Goal: Task Accomplishment & Management: Complete application form

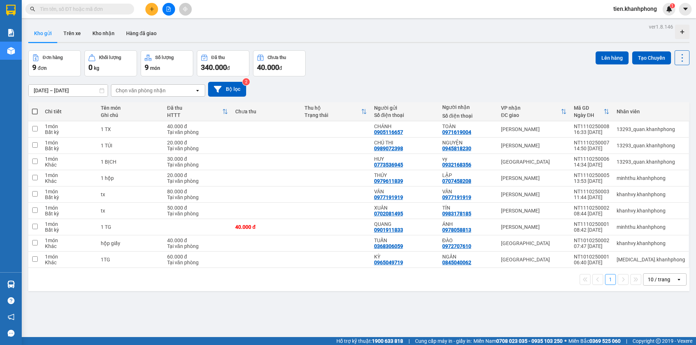
click at [641, 11] on span "tien.khanhphong" at bounding box center [635, 8] width 55 height 9
click at [625, 26] on span "Đăng xuất" at bounding box center [638, 22] width 41 height 8
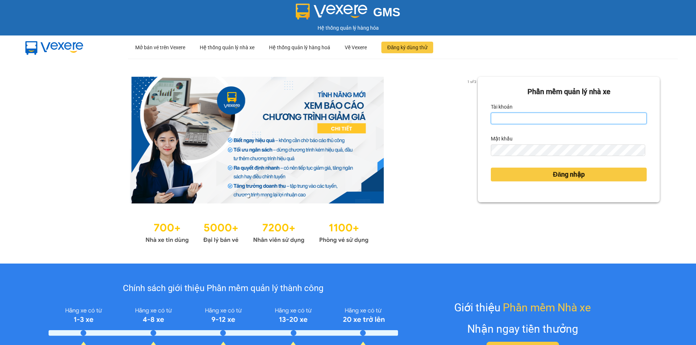
click at [515, 122] on input "Tài khoản" at bounding box center [569, 119] width 156 height 12
type input "quan.khanhphong"
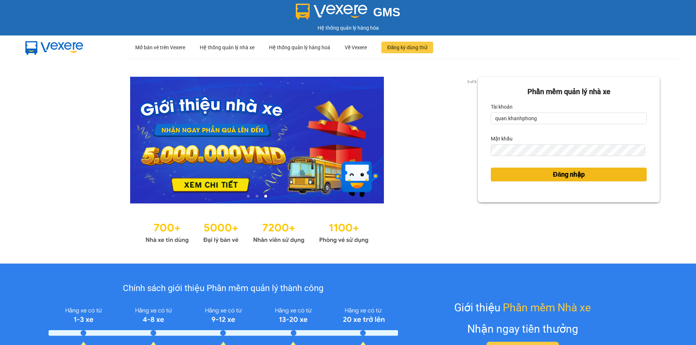
click at [594, 173] on button "Đăng nhập" at bounding box center [569, 175] width 156 height 14
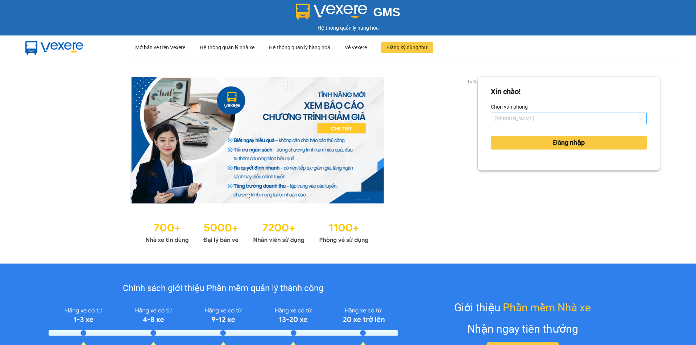
click at [560, 117] on span "[PERSON_NAME]" at bounding box center [568, 118] width 147 height 11
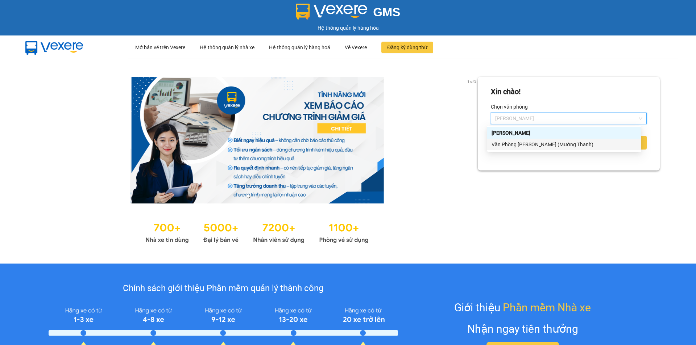
click at [535, 145] on div "Văn Phòng Trần Phú (Mường Thanh)" at bounding box center [564, 145] width 145 height 8
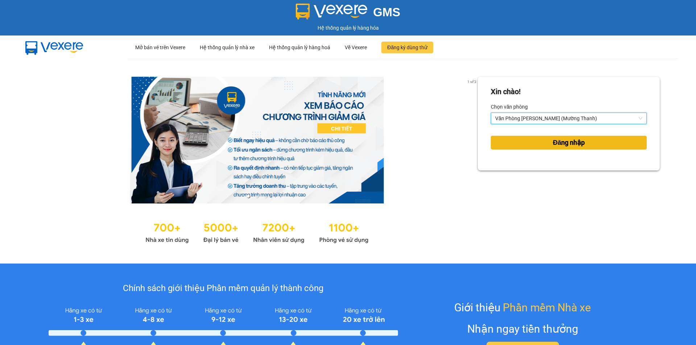
click at [567, 142] on span "Đăng nhập" at bounding box center [569, 143] width 32 height 10
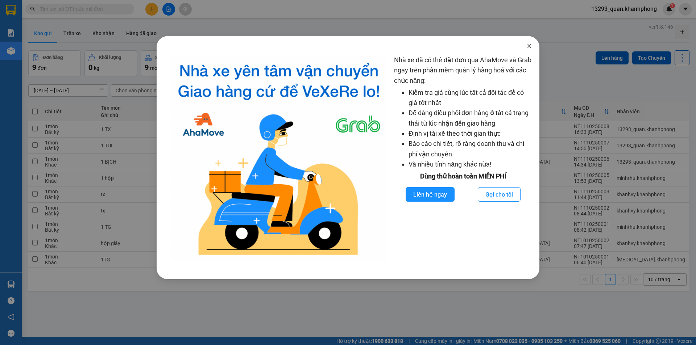
click at [531, 46] on icon "close" at bounding box center [529, 46] width 6 height 6
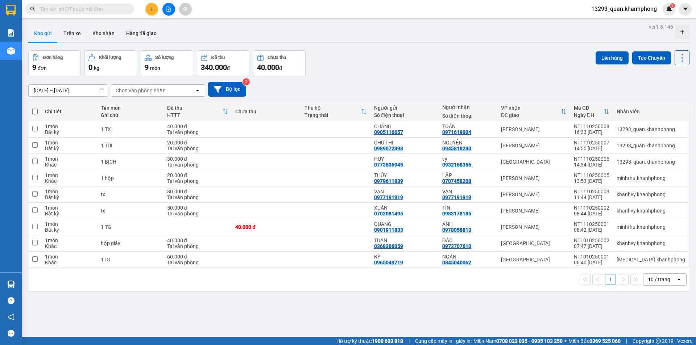
click at [536, 66] on div "Đơn hàng 9 đơn Khối lượng 0 kg Số lượng 9 món Đã thu 340.000 đ Chưa thu 40.000 …" at bounding box center [358, 63] width 661 height 26
click at [153, 9] on icon "plus" at bounding box center [151, 9] width 5 height 5
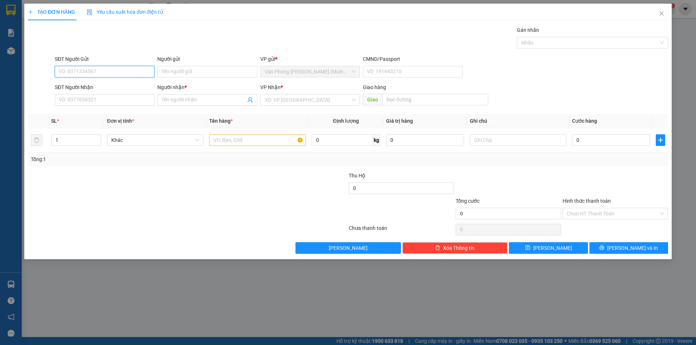
click at [139, 74] on input "SĐT Người Gửi" at bounding box center [105, 72] width 100 height 12
type input "0987696856"
click at [192, 68] on input "Người gửi" at bounding box center [207, 72] width 100 height 12
type input "chú lợi"
click at [123, 102] on input "SĐT Người Nhận" at bounding box center [105, 100] width 100 height 12
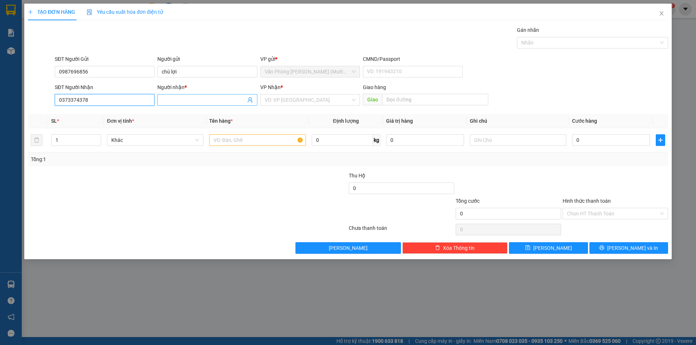
type input "0373374378"
click at [204, 104] on input "Người nhận *" at bounding box center [204, 100] width 84 height 8
click at [274, 99] on input "search" at bounding box center [308, 100] width 86 height 11
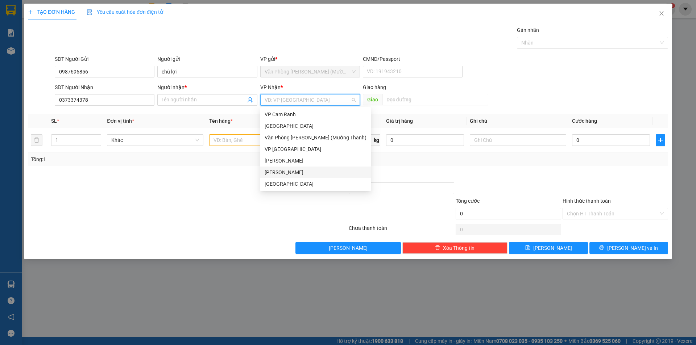
click at [296, 175] on div "[PERSON_NAME]" at bounding box center [316, 173] width 102 height 8
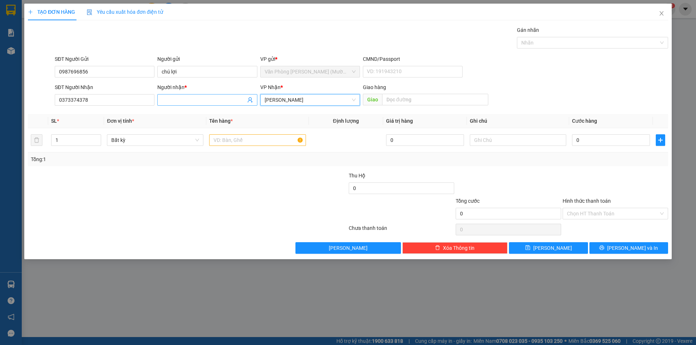
click at [230, 103] on input "Người nhận *" at bounding box center [204, 100] width 84 height 8
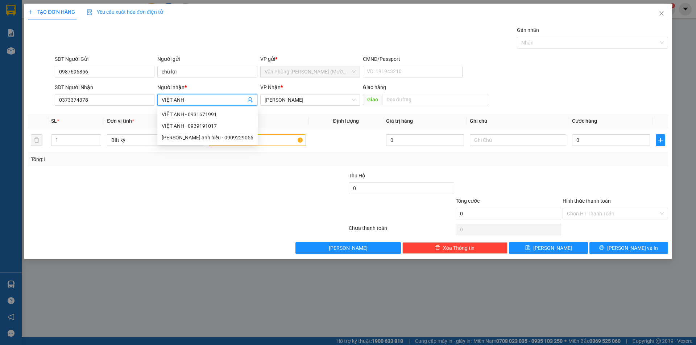
type input "VIỆT ANH"
click at [614, 58] on div "SĐT Người Gửi 0987696856 Người gửi chú lợi VP gửi * Văn Phòng Trần Phú (Mường T…" at bounding box center [361, 67] width 616 height 25
click at [273, 147] on div at bounding box center [257, 140] width 96 height 15
click at [279, 145] on input "text" at bounding box center [257, 140] width 96 height 12
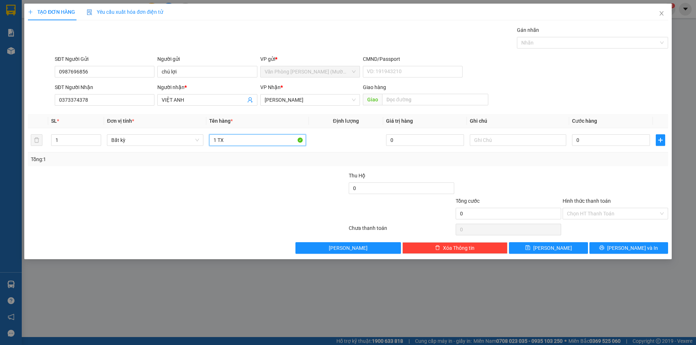
type input "1 TX"
click at [626, 90] on div "SĐT Người Nhận 0373374378 Người nhận * VIỆT ANH VP Nhận * Phạm Ngũ Lão Giao hàn…" at bounding box center [361, 95] width 616 height 25
click at [611, 144] on input "0" at bounding box center [611, 140] width 78 height 12
type input "4"
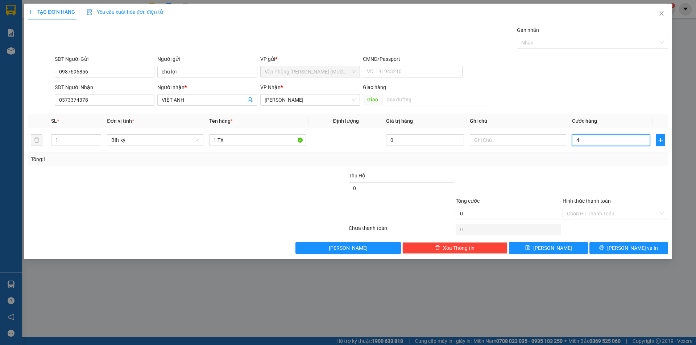
type input "4"
type input "40"
type input "40.000"
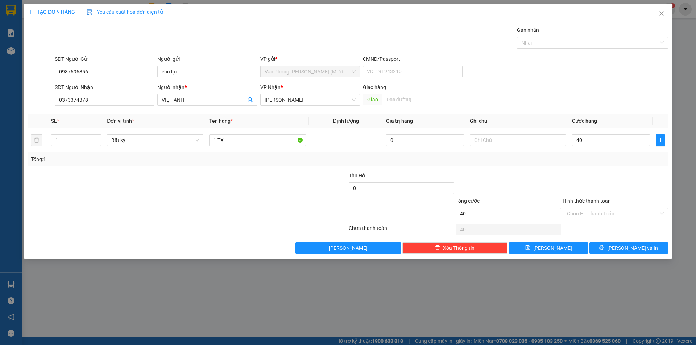
type input "40.000"
click at [589, 63] on div "SĐT Người Gửi 0987696856 Người gửi chú lợi VP gửi * Văn Phòng Trần Phú (Mường T…" at bounding box center [361, 67] width 616 height 25
click at [616, 220] on div "Hình thức thanh toán Chọn HT Thanh Toán" at bounding box center [615, 209] width 105 height 25
click at [612, 215] on input "Hình thức thanh toán" at bounding box center [613, 213] width 92 height 11
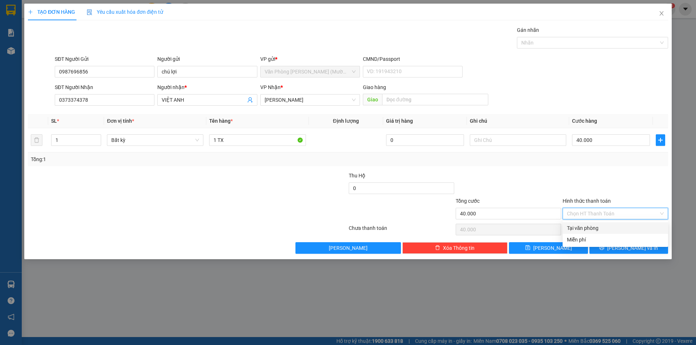
click at [606, 231] on div "Tại văn phòng" at bounding box center [615, 228] width 97 height 8
type input "0"
click at [619, 194] on div at bounding box center [615, 184] width 107 height 25
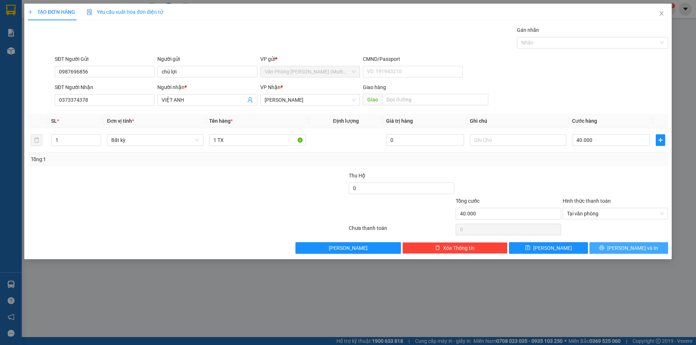
click at [627, 247] on span "Lưu và In" at bounding box center [632, 248] width 51 height 8
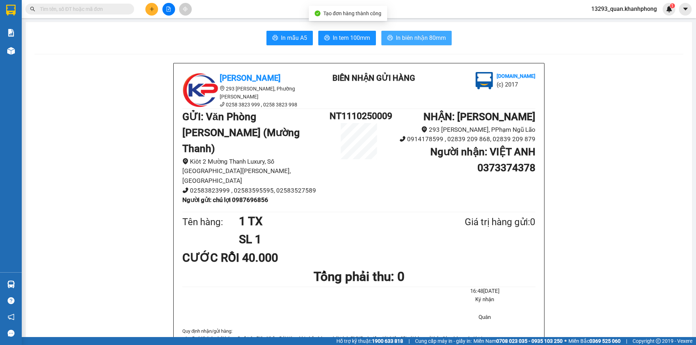
click at [413, 43] on button "In biên nhận 80mm" at bounding box center [416, 38] width 70 height 15
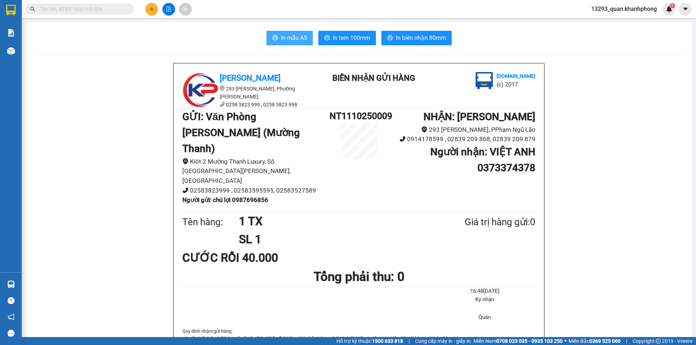
click at [296, 35] on span "In mẫu A5" at bounding box center [294, 37] width 26 height 9
drag, startPoint x: 606, startPoint y: 148, endPoint x: 609, endPoint y: 152, distance: 5.4
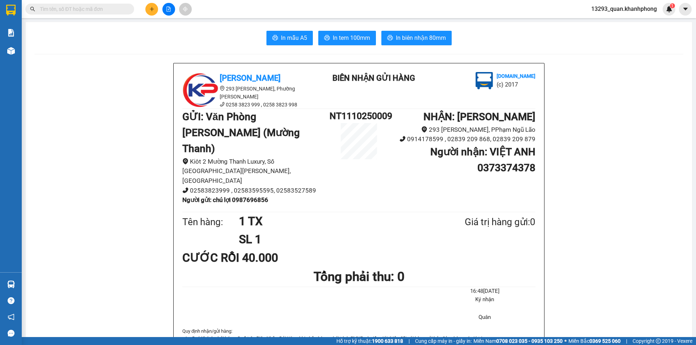
drag, startPoint x: 629, startPoint y: 133, endPoint x: 691, endPoint y: 101, distance: 70.7
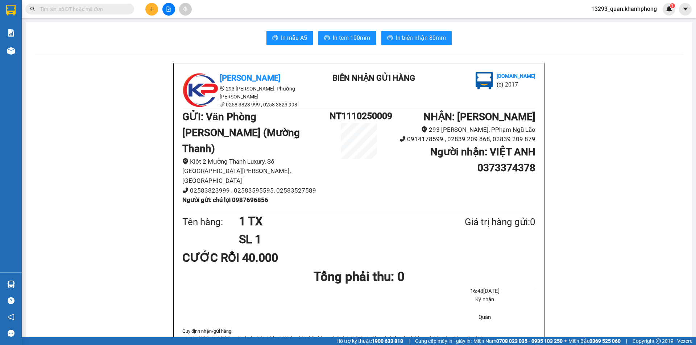
click at [687, 5] on button at bounding box center [685, 9] width 13 height 13
click at [636, 10] on span "13293_quan.khanhphong" at bounding box center [623, 8] width 77 height 9
click at [618, 21] on span "Đăng xuất" at bounding box center [627, 22] width 62 height 8
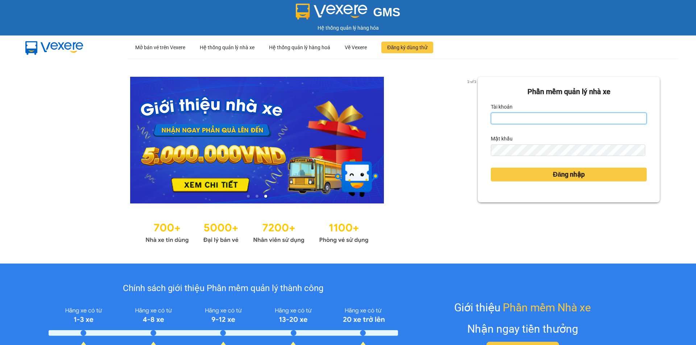
click at [513, 116] on input "Tài khoản" at bounding box center [569, 119] width 156 height 12
type input "loannt.khanhphong"
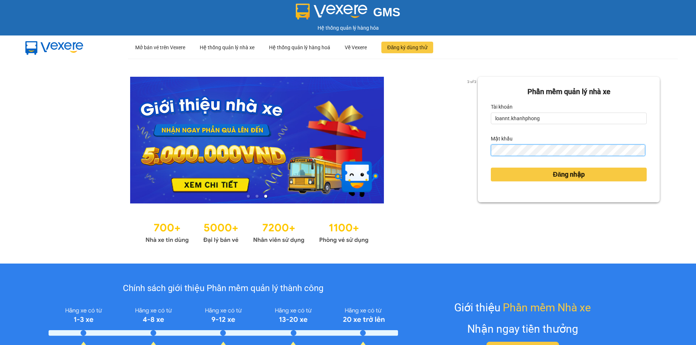
click at [491, 168] on button "Đăng nhập" at bounding box center [569, 175] width 156 height 14
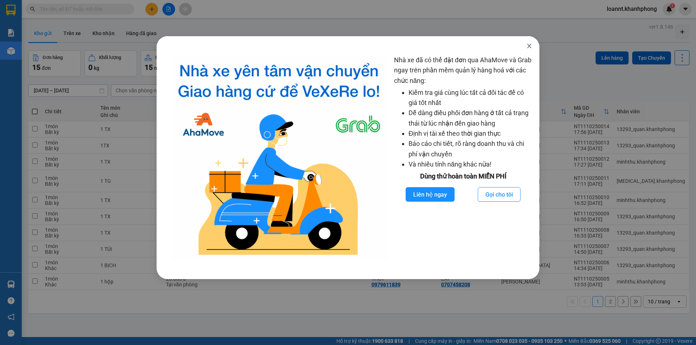
click at [534, 43] on span "Close" at bounding box center [529, 46] width 20 height 20
